Goal: Information Seeking & Learning: Learn about a topic

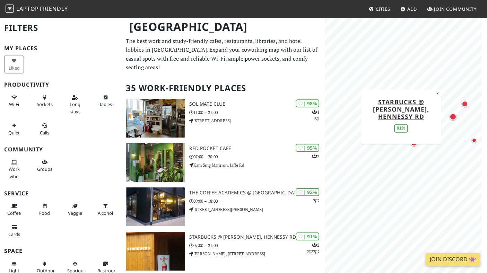
click at [455, 120] on div "Map marker" at bounding box center [453, 117] width 10 height 10
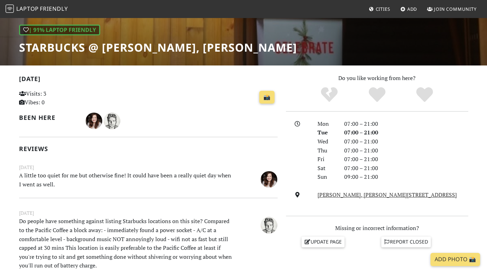
scroll to position [96, 0]
